Goal: Task Accomplishment & Management: Use online tool/utility

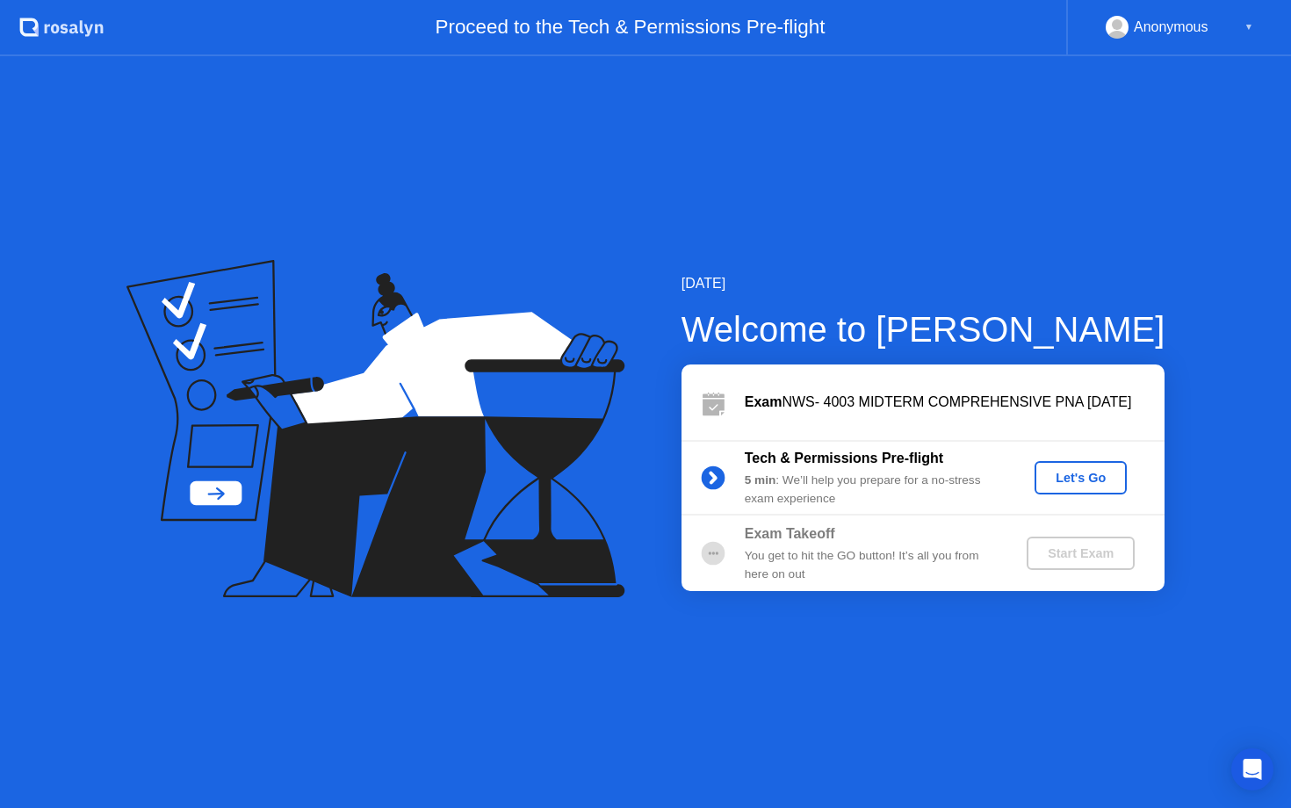
click at [1076, 476] on div "Let's Go" at bounding box center [1080, 478] width 78 height 14
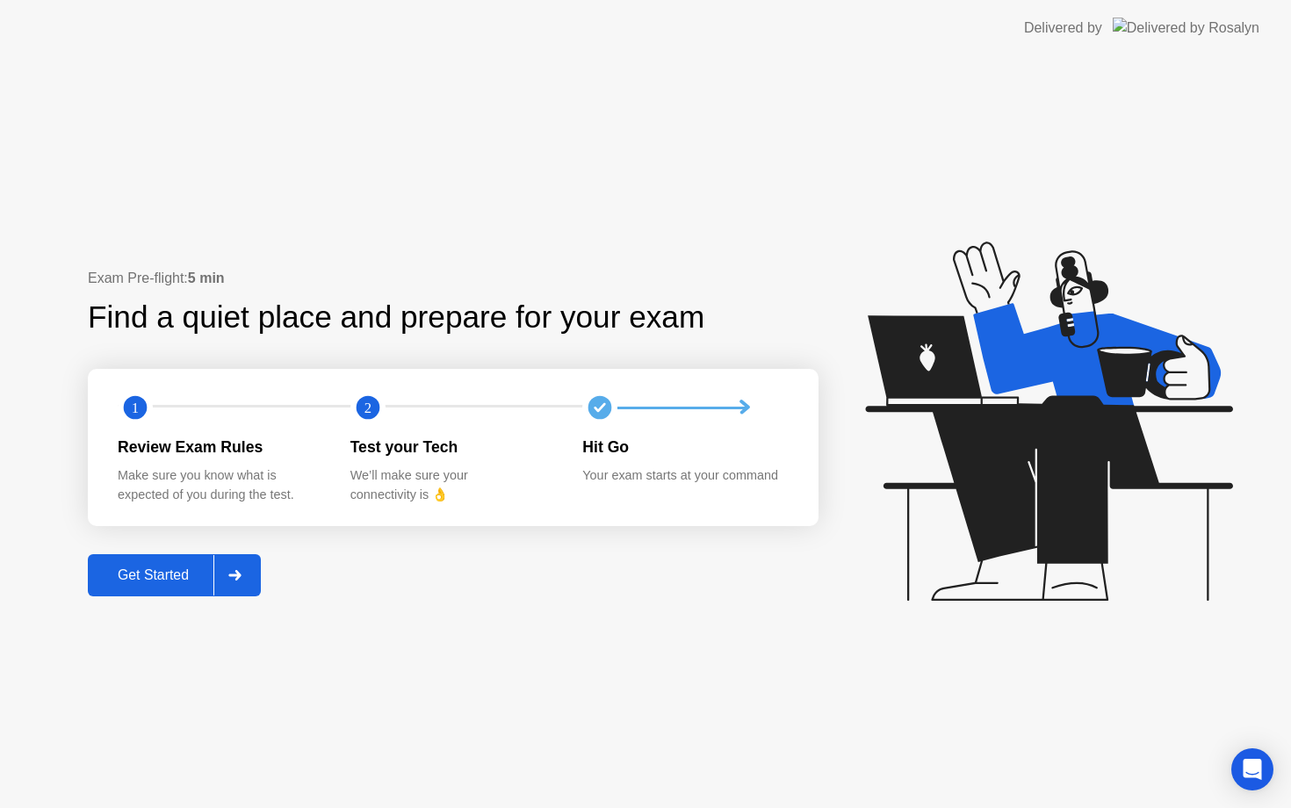
click at [155, 573] on div "Get Started" at bounding box center [153, 575] width 120 height 16
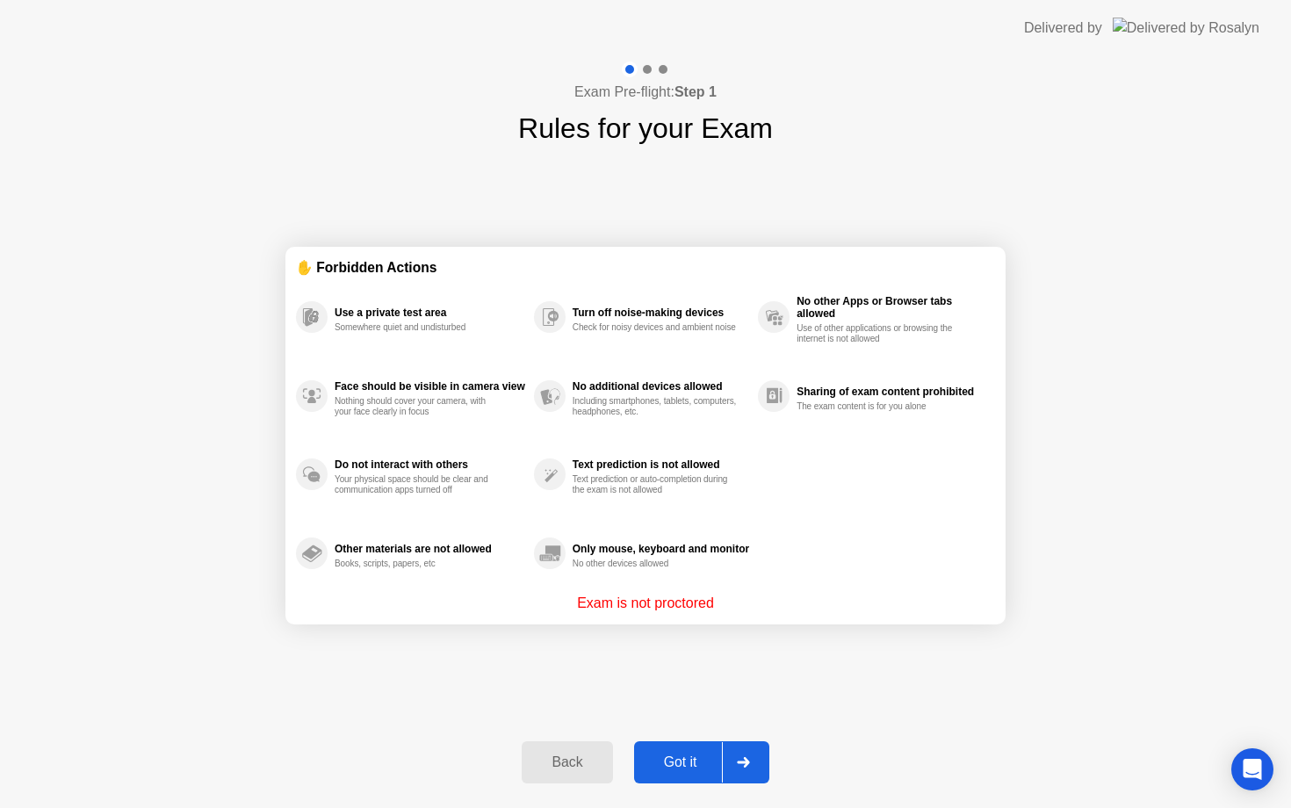
click at [744, 759] on icon at bounding box center [743, 762] width 13 height 11
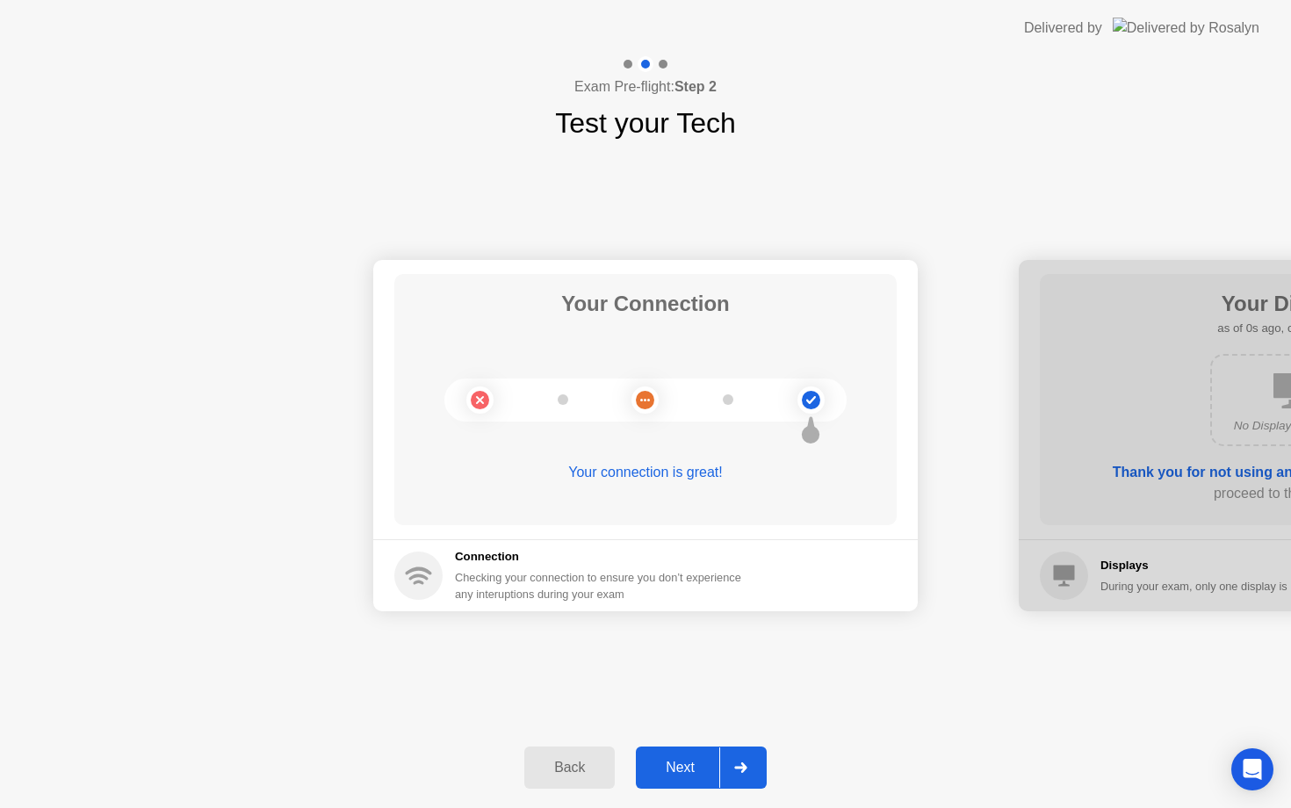
click at [744, 759] on div at bounding box center [740, 767] width 42 height 40
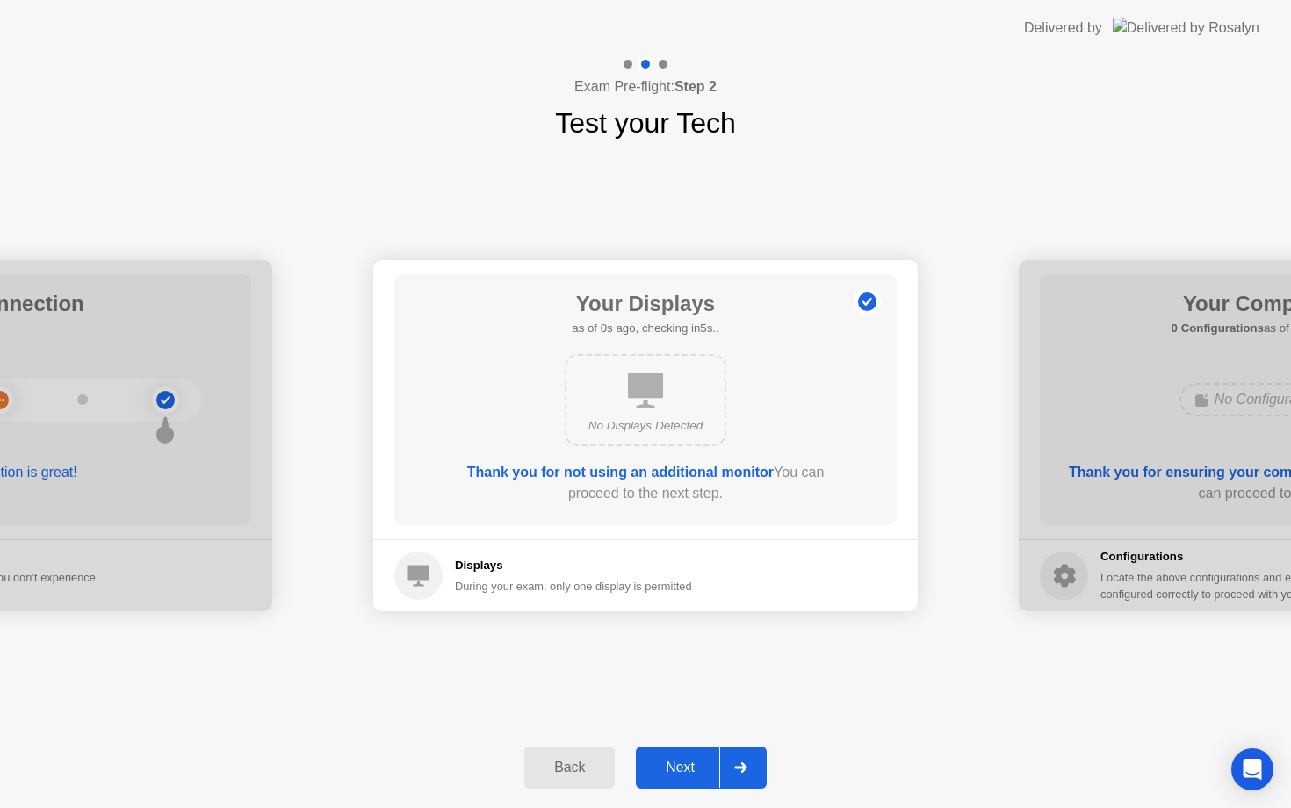
click at [744, 759] on div at bounding box center [740, 767] width 42 height 40
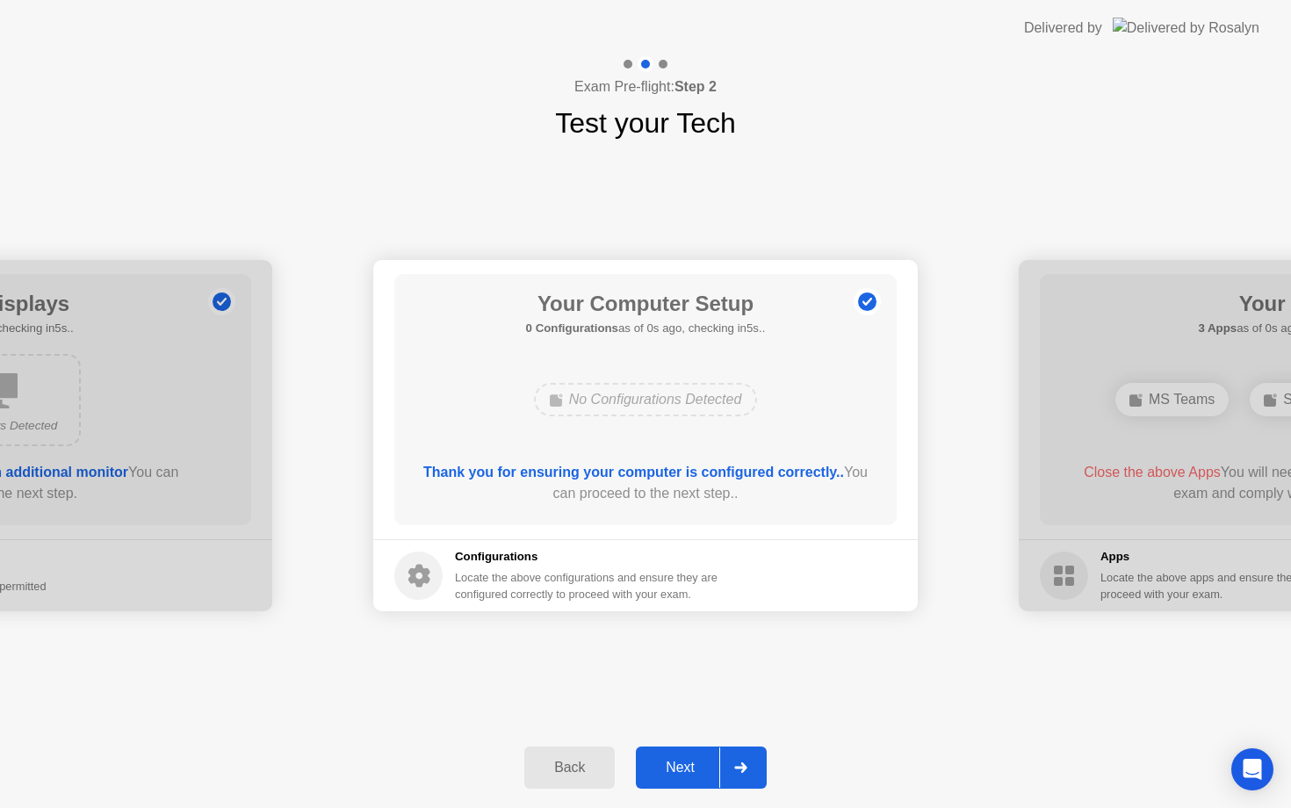
click at [744, 759] on div at bounding box center [740, 767] width 42 height 40
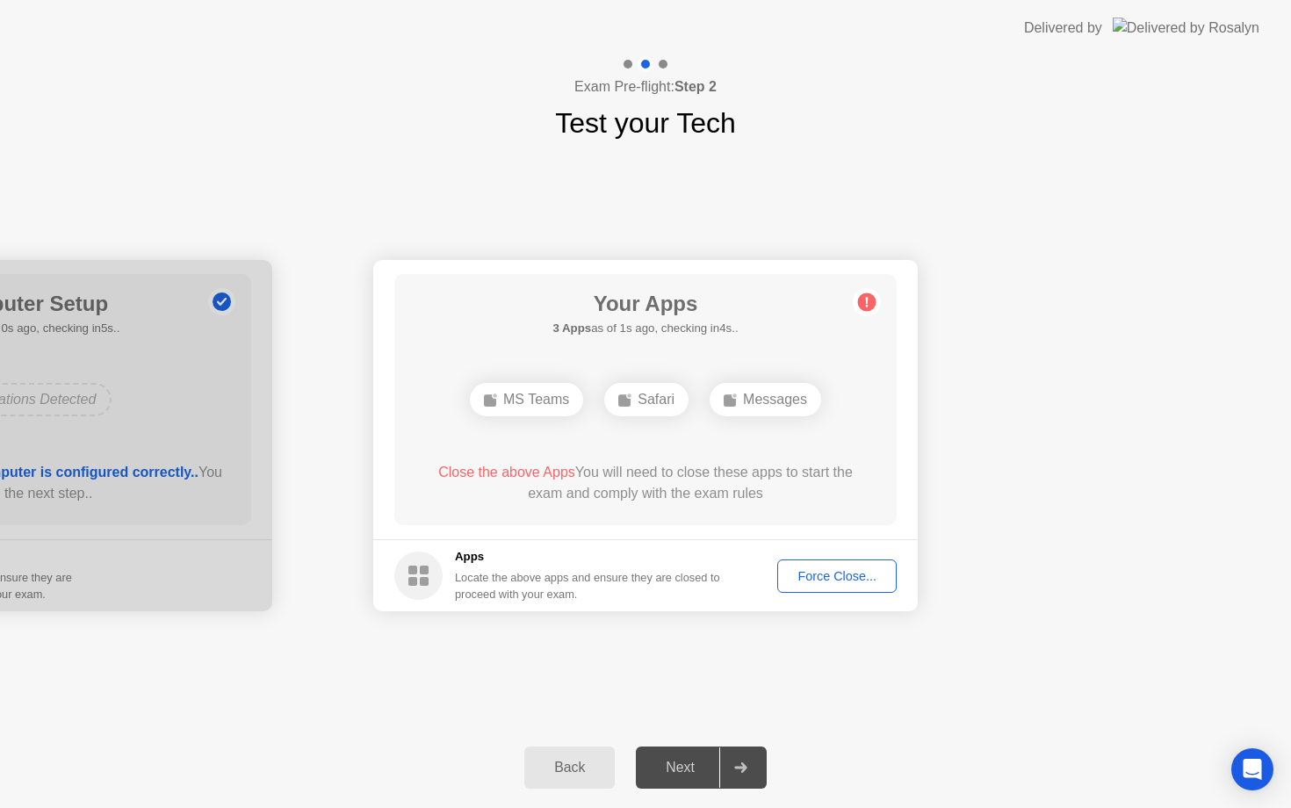
click at [825, 572] on div "Force Close..." at bounding box center [836, 576] width 107 height 14
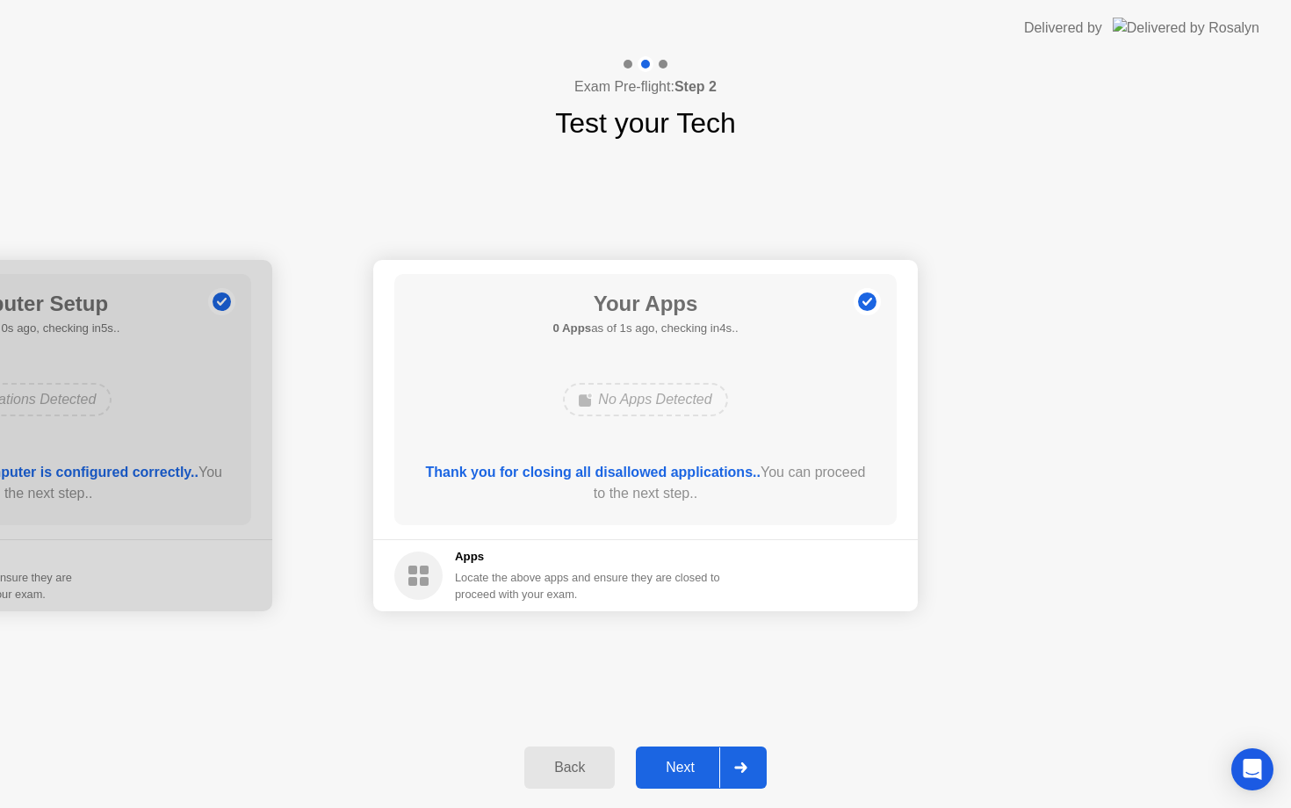
click at [687, 767] on div "Next" at bounding box center [680, 767] width 78 height 16
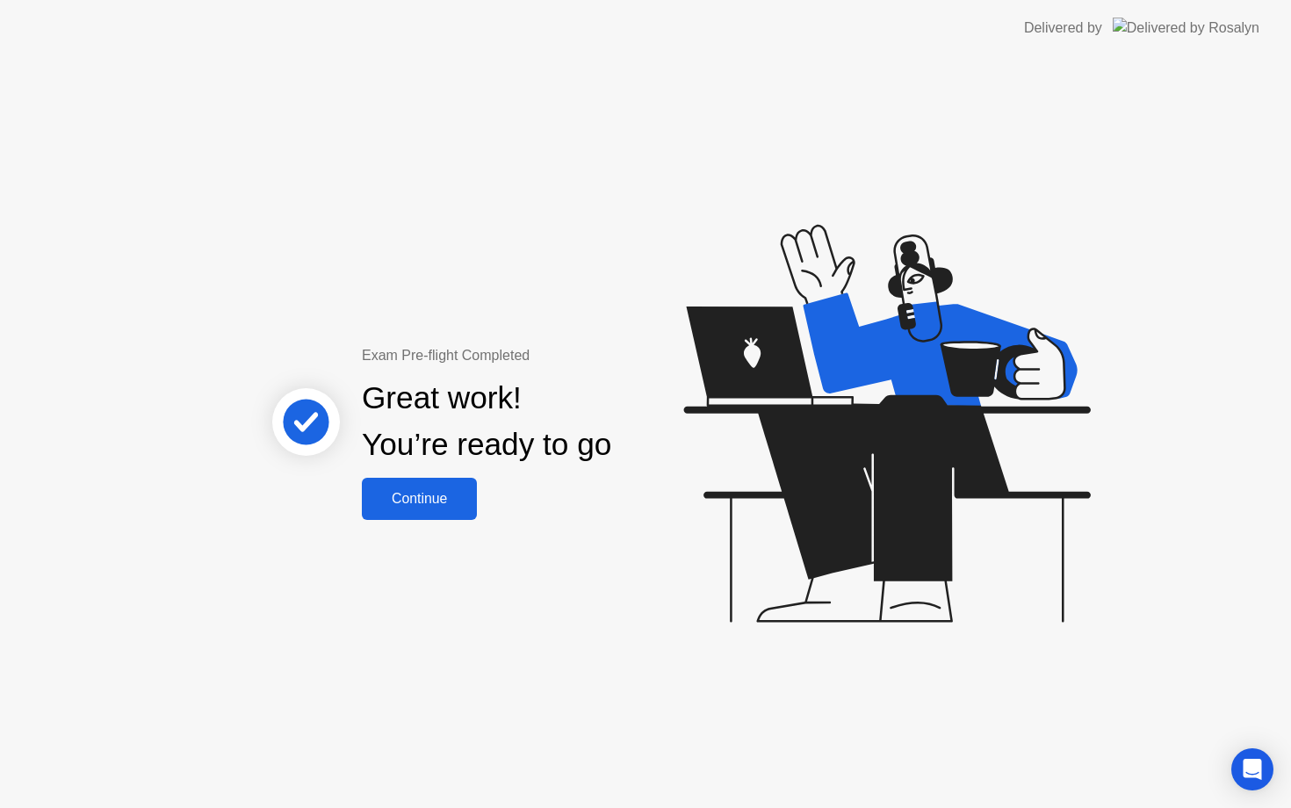
click at [422, 491] on div "Continue" at bounding box center [419, 499] width 104 height 16
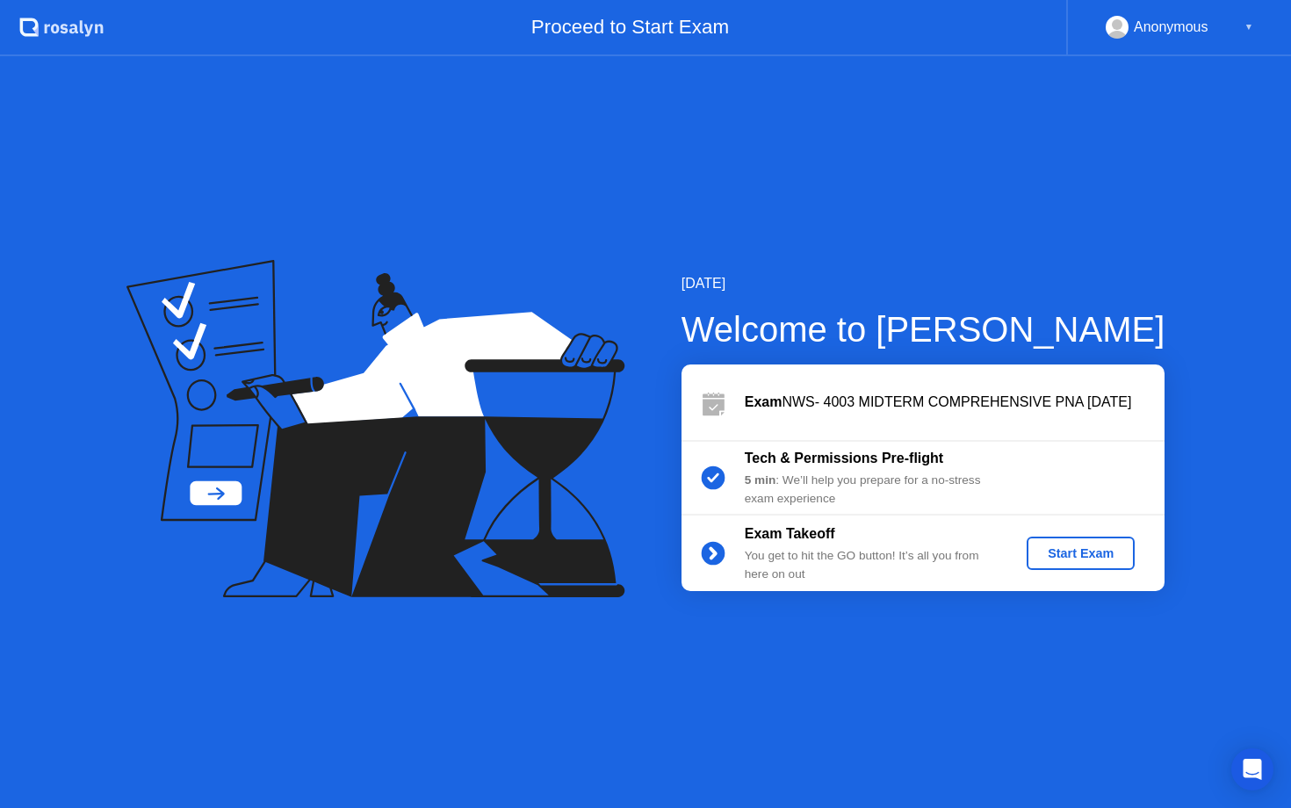
click at [1052, 557] on div "Start Exam" at bounding box center [1080, 553] width 94 height 14
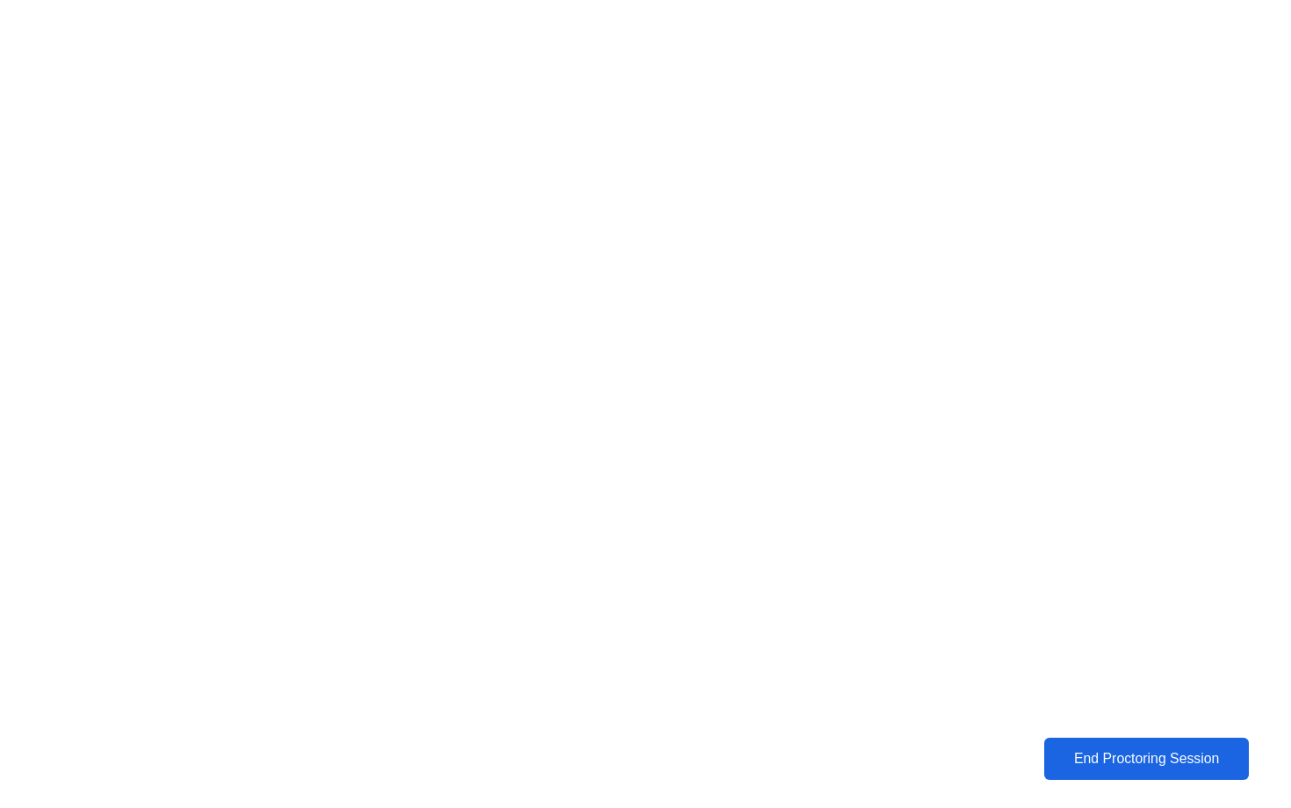
click at [1098, 756] on div "End Proctoring Session" at bounding box center [1146, 759] width 195 height 16
